Goal: Transaction & Acquisition: Book appointment/travel/reservation

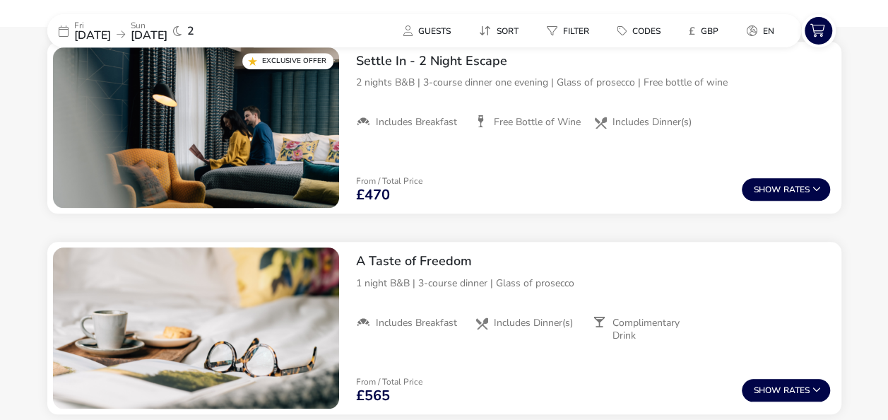
scroll to position [481, 0]
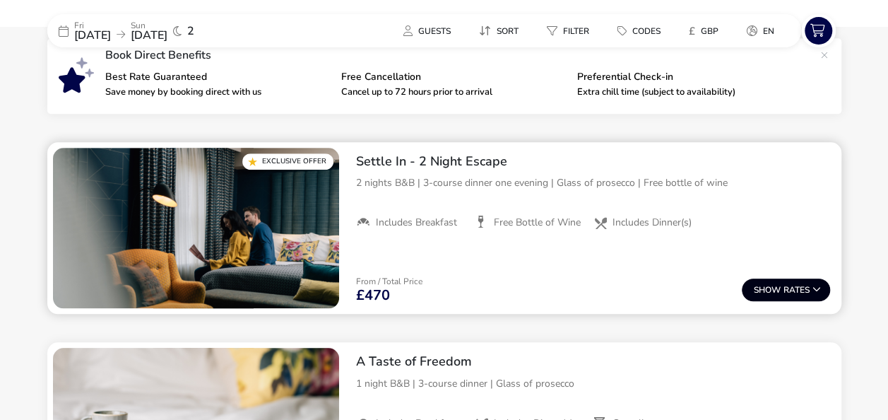
click at [781, 293] on span "Show" at bounding box center [769, 290] width 30 height 9
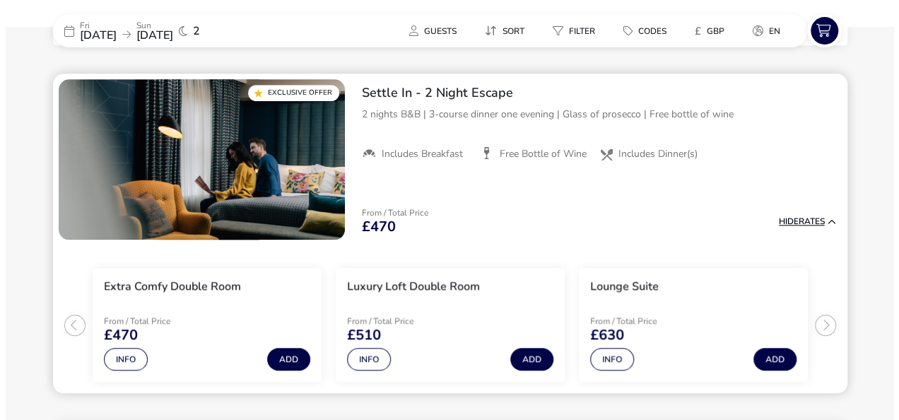
scroll to position [551, 0]
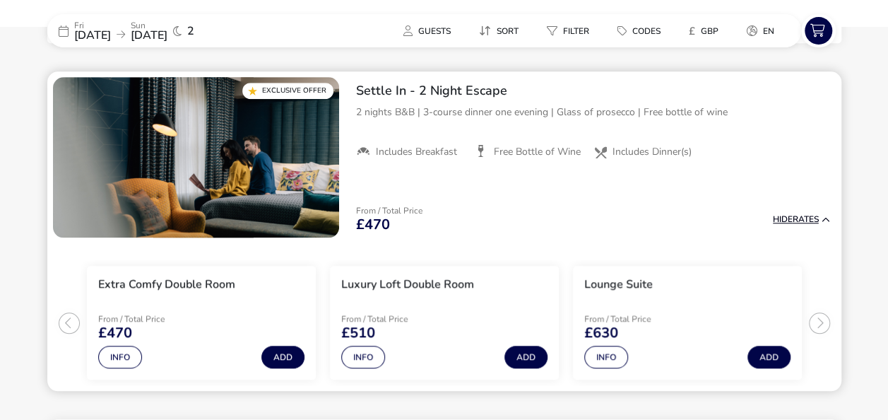
click at [803, 220] on button "Hide Rates" at bounding box center [801, 219] width 57 height 9
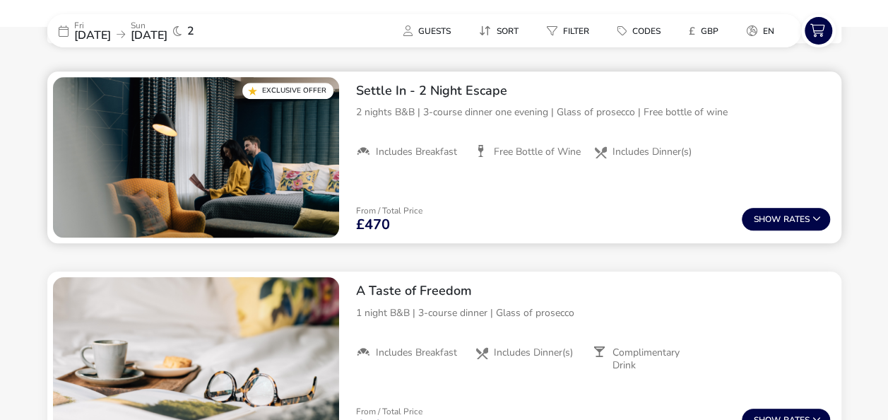
click at [201, 154] on img "1 / 1" at bounding box center [196, 157] width 286 height 161
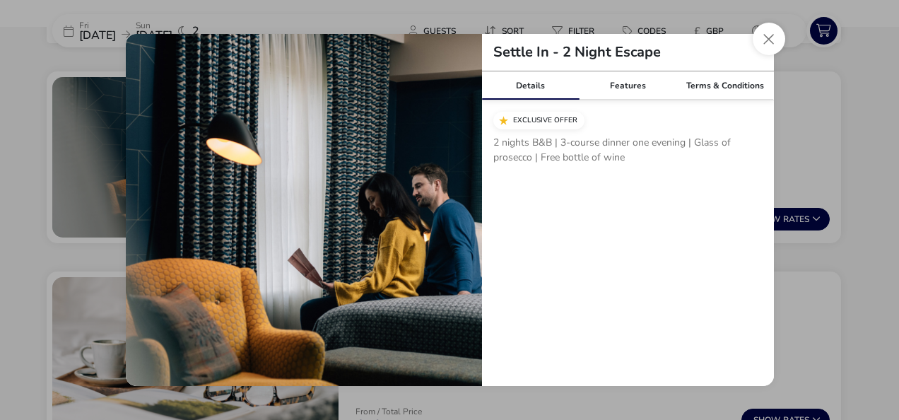
click at [773, 38] on button "Close modal" at bounding box center [769, 39] width 33 height 33
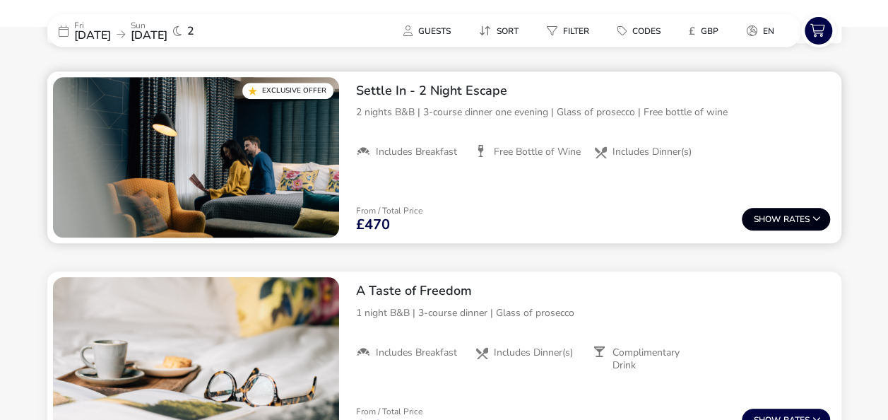
click at [759, 212] on button "Show Rates" at bounding box center [786, 219] width 88 height 23
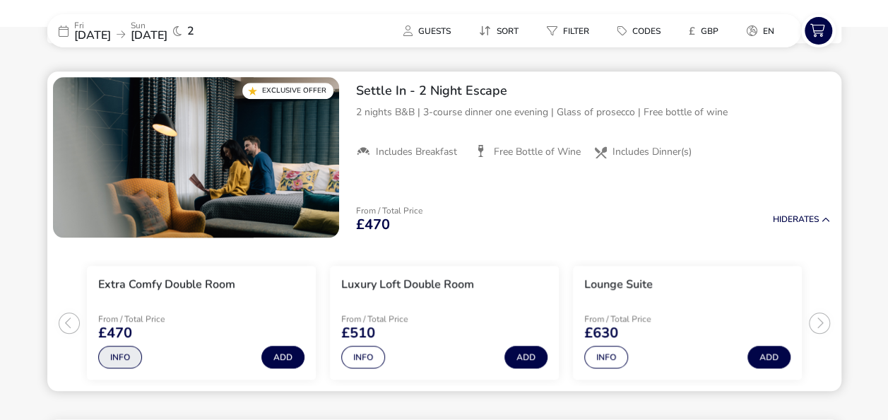
click at [113, 363] on button "Info" at bounding box center [120, 357] width 44 height 23
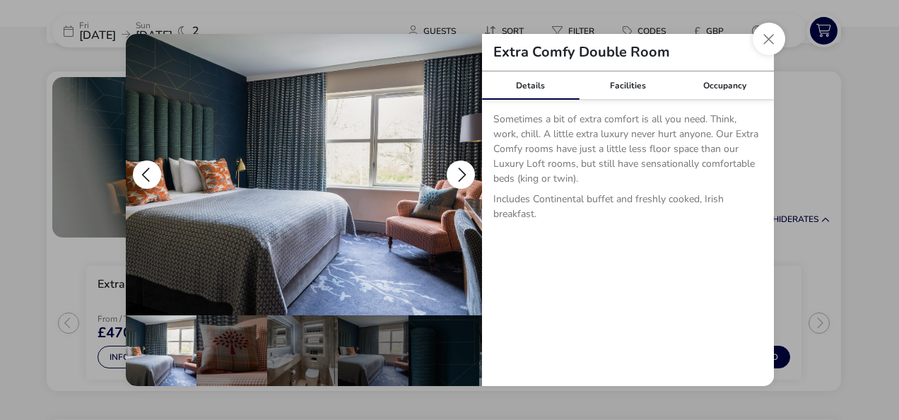
click at [460, 170] on button "details" at bounding box center [461, 174] width 28 height 28
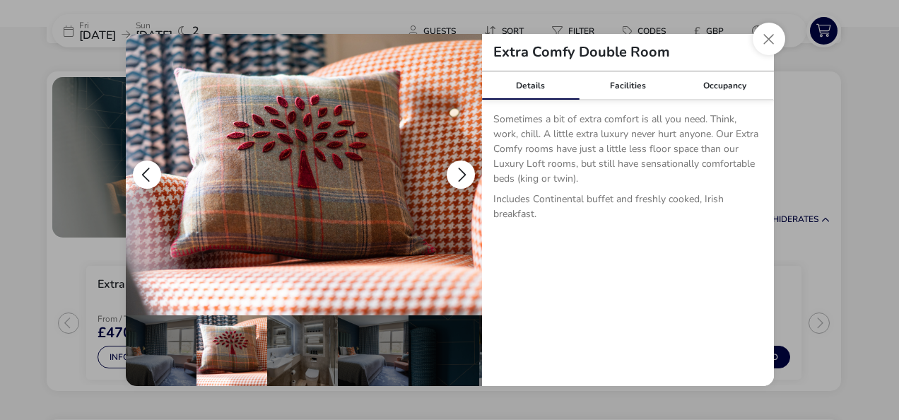
click at [463, 172] on button "details" at bounding box center [461, 174] width 28 height 28
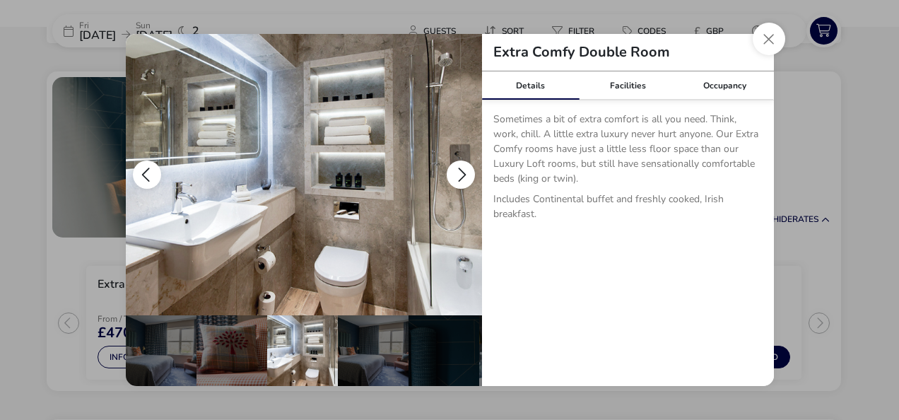
scroll to position [0, 71]
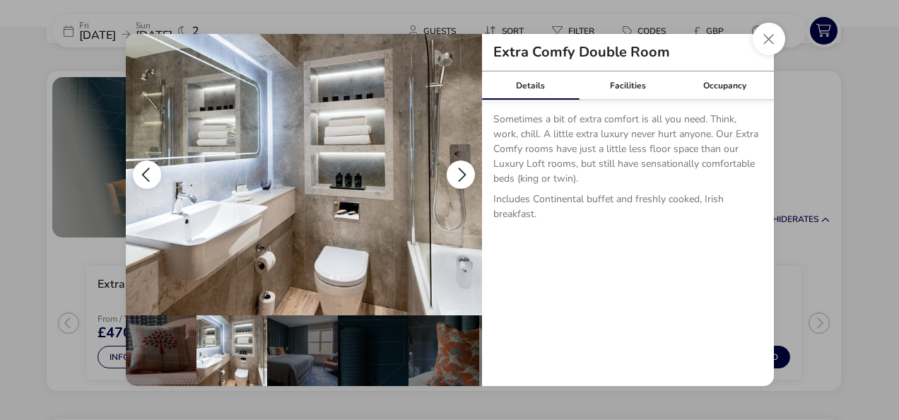
click at [463, 172] on button "details" at bounding box center [461, 174] width 28 height 28
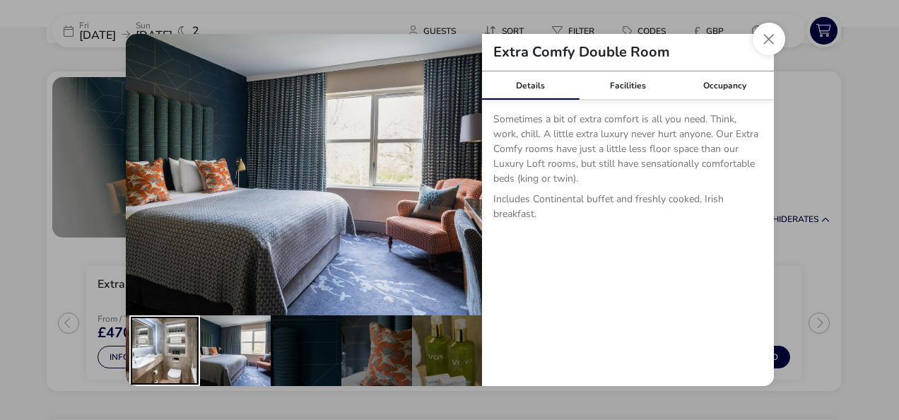
click at [172, 352] on div "details" at bounding box center [164, 350] width 71 height 71
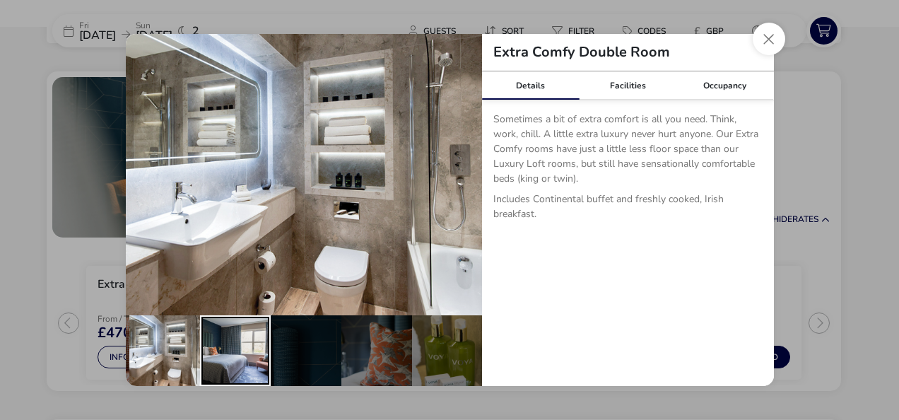
click at [233, 348] on div "details" at bounding box center [235, 350] width 71 height 71
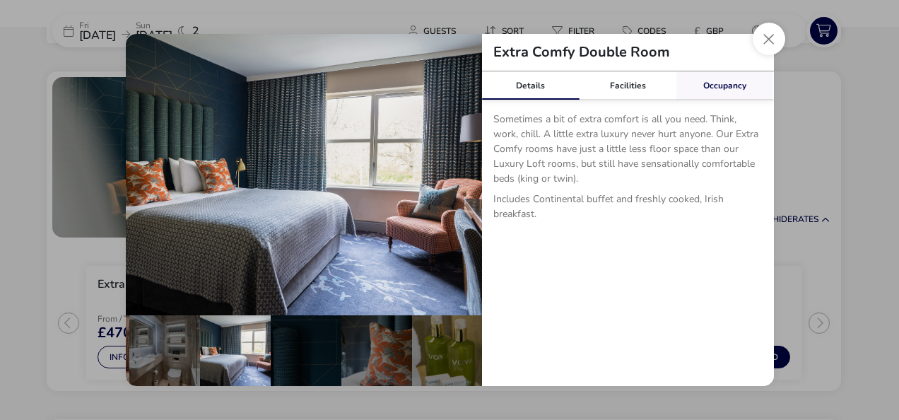
click at [729, 85] on link "Occupancy" at bounding box center [725, 85] width 98 height 28
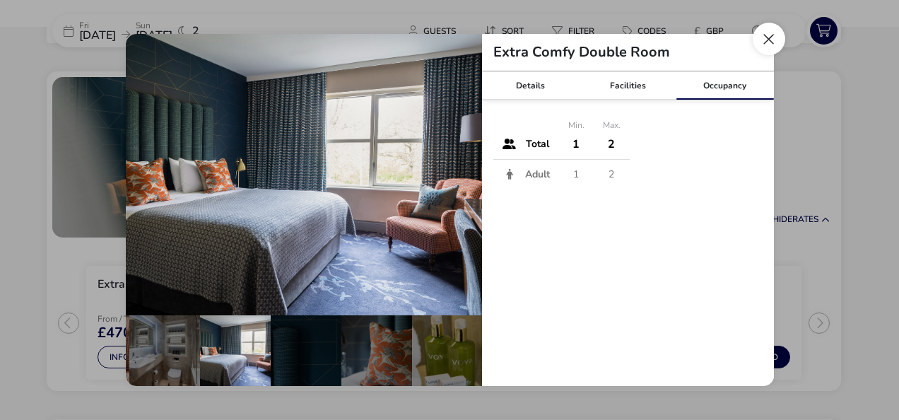
click at [770, 36] on button "Close dialog" at bounding box center [769, 39] width 33 height 33
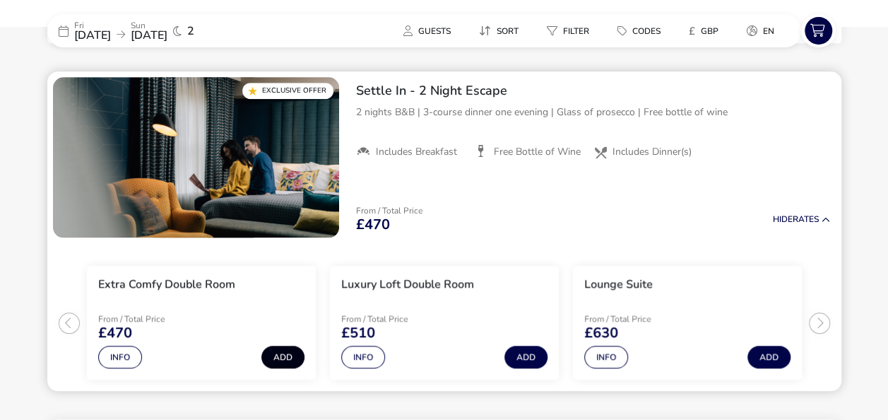
click at [284, 355] on button "Add" at bounding box center [282, 357] width 43 height 23
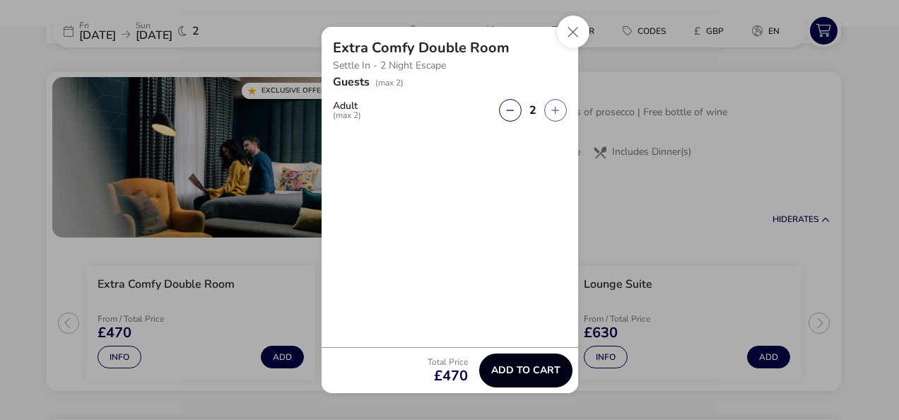
click at [548, 375] on span "Add to cart" at bounding box center [525, 370] width 69 height 11
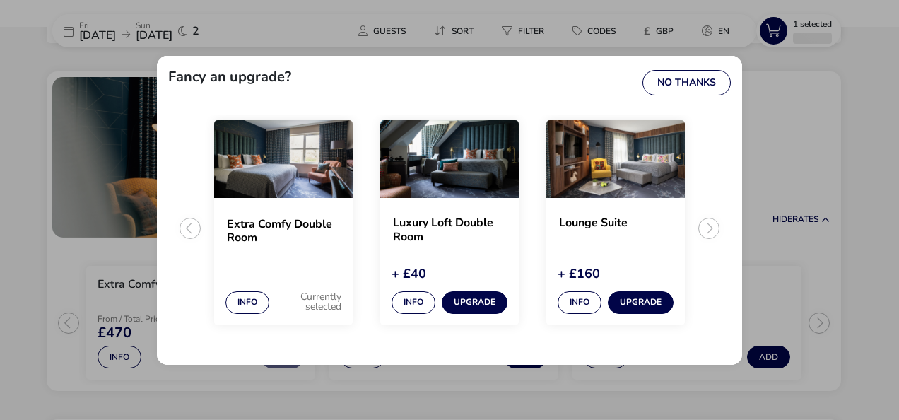
click at [708, 223] on ul "Extra Comfy Double Room Info Currently selected Luxury Loft Double Room + £40 I…" at bounding box center [449, 233] width 563 height 239
click at [707, 83] on button "No Thanks" at bounding box center [686, 82] width 88 height 25
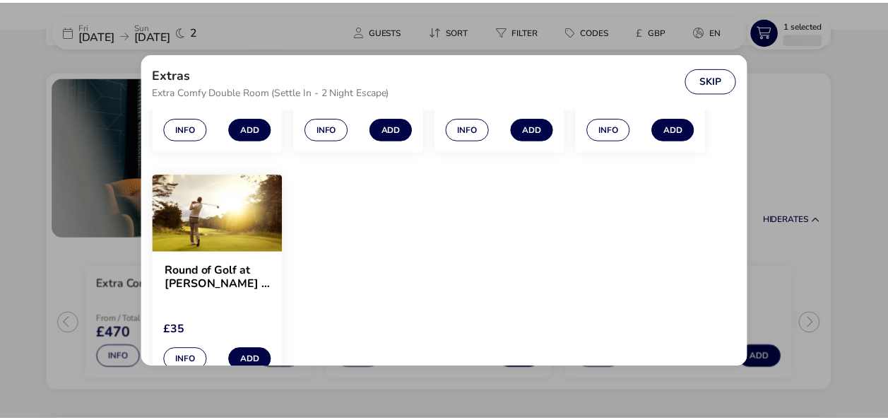
scroll to position [1514, 0]
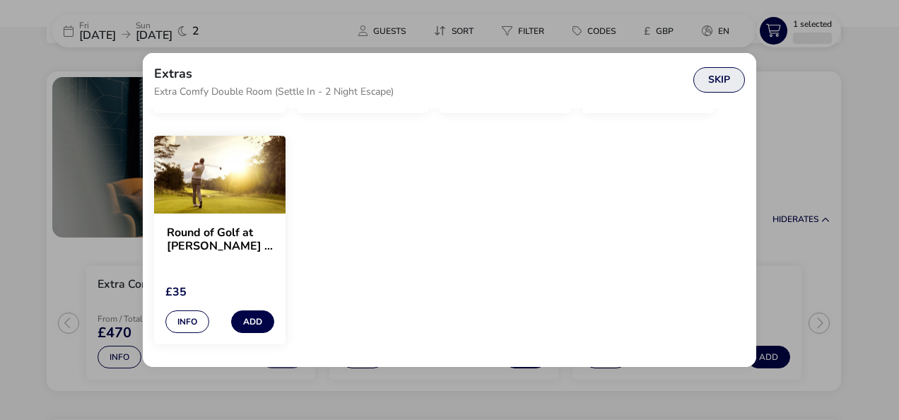
click at [711, 81] on button "Skip" at bounding box center [719, 79] width 52 height 25
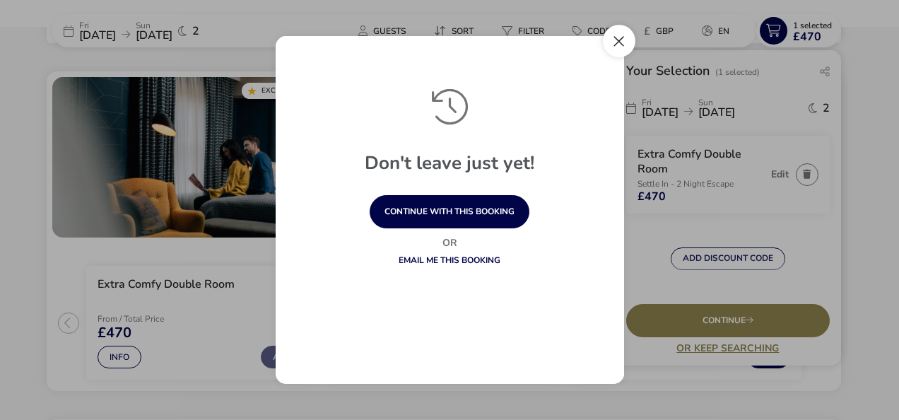
click at [622, 44] on button "Close" at bounding box center [619, 41] width 33 height 33
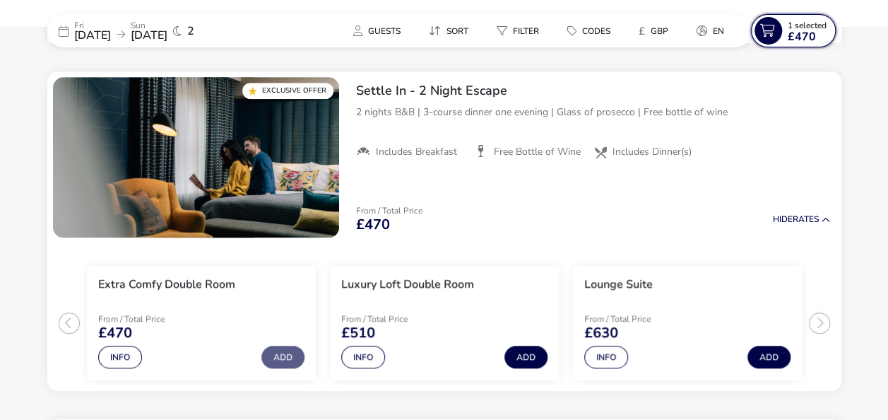
click at [779, 30] on icon at bounding box center [769, 31] width 28 height 28
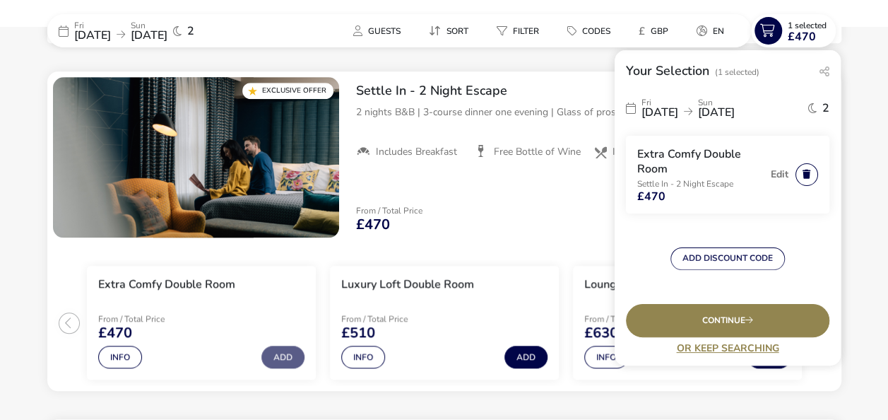
click at [801, 175] on button "button" at bounding box center [807, 174] width 23 height 23
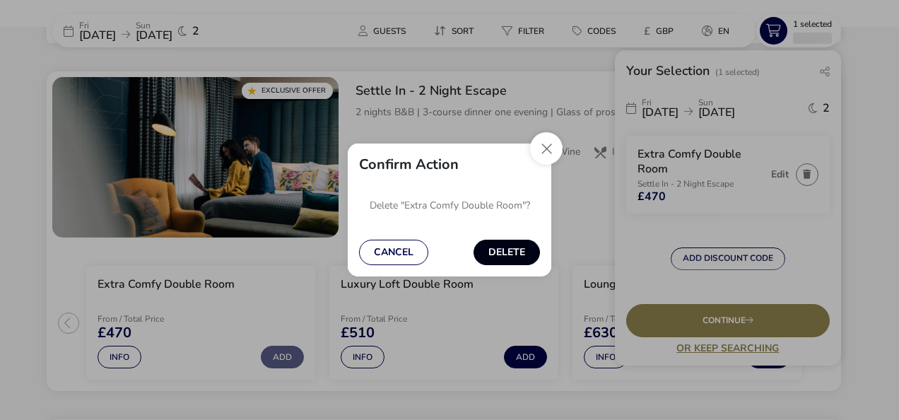
click at [510, 250] on button "Delete" at bounding box center [506, 252] width 66 height 25
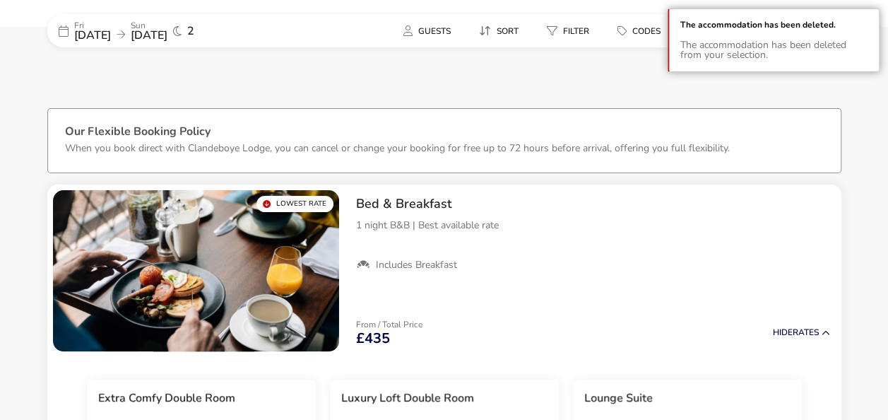
scroll to position [0, 0]
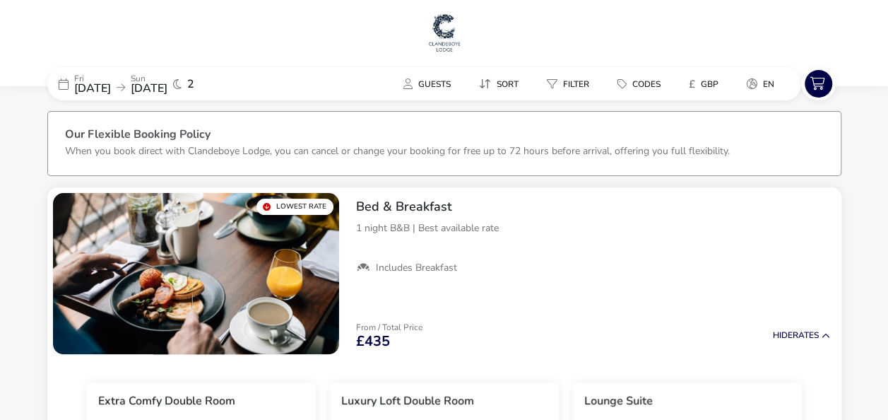
click at [110, 85] on span "[DATE]" at bounding box center [92, 89] width 37 height 16
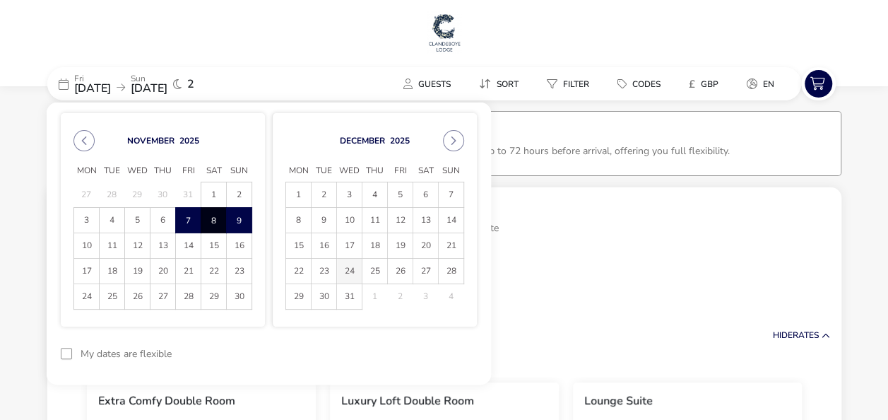
click at [356, 270] on span "24" at bounding box center [349, 271] width 25 height 25
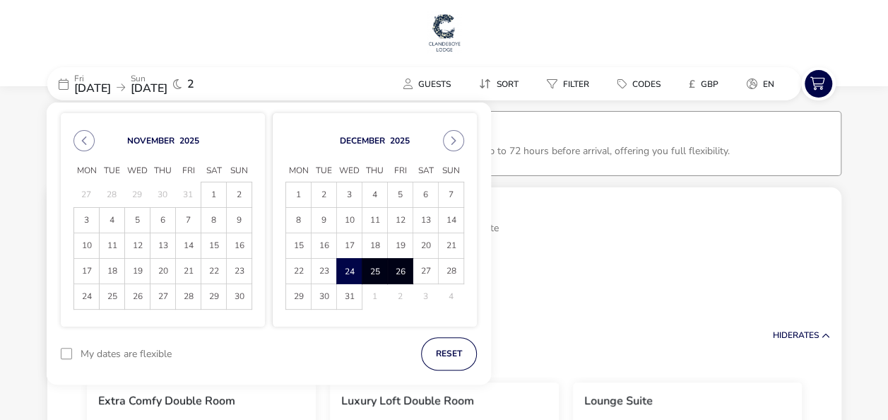
click at [406, 271] on span "26" at bounding box center [400, 271] width 25 height 25
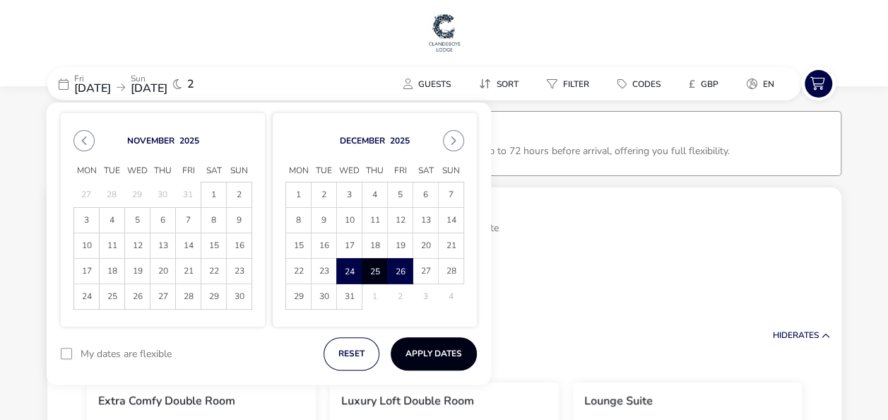
click at [443, 348] on button "Apply Dates" at bounding box center [434, 353] width 86 height 33
